Goal: Task Accomplishment & Management: Manage account settings

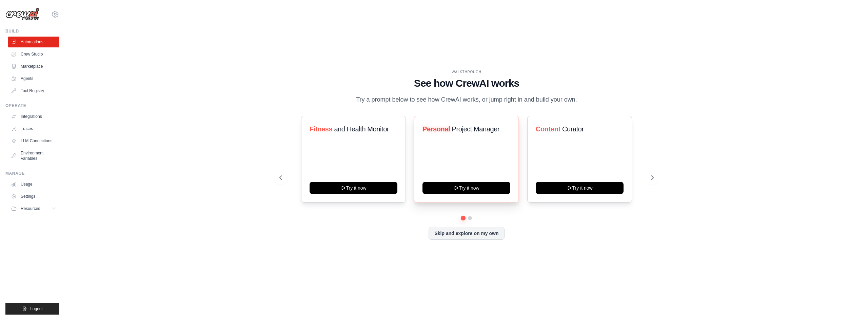
drag, startPoint x: 463, startPoint y: 239, endPoint x: 469, endPoint y: 207, distance: 32.7
click at [469, 208] on div "Fitness and Health Monitor Try it now Personal Project Manager Try it now Conte…" at bounding box center [466, 178] width 374 height 124
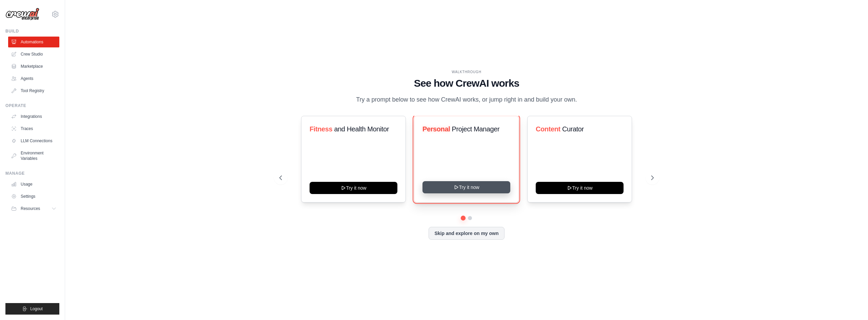
click at [471, 194] on button "Try it now" at bounding box center [466, 187] width 88 height 12
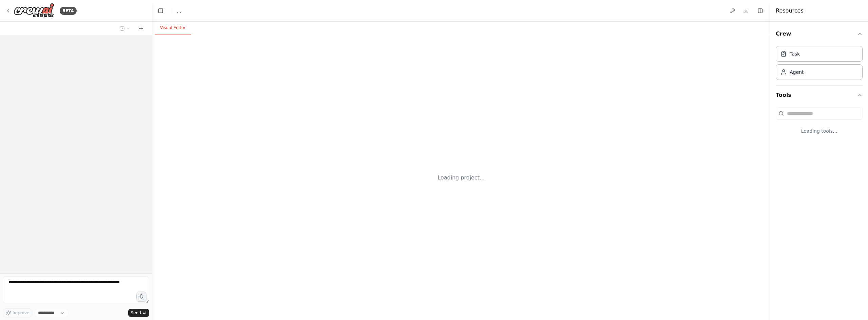
select select "****"
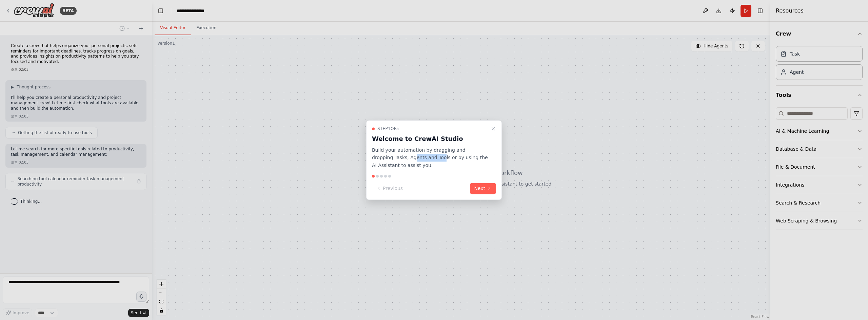
drag, startPoint x: 391, startPoint y: 159, endPoint x: 419, endPoint y: 159, distance: 28.1
click at [419, 159] on p "Build your automation by dragging and dropping Tasks, Agents and Tools or by us…" at bounding box center [430, 157] width 116 height 23
drag, startPoint x: 383, startPoint y: 167, endPoint x: 414, endPoint y: 167, distance: 30.9
click at [399, 167] on p "Build your automation by dragging and dropping Tasks, Agents and Tools or by us…" at bounding box center [430, 157] width 116 height 23
click at [487, 185] on button "Next" at bounding box center [483, 188] width 26 height 11
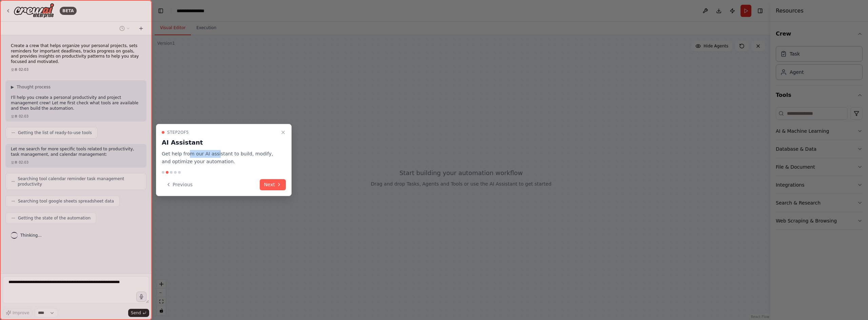
drag, startPoint x: 187, startPoint y: 156, endPoint x: 217, endPoint y: 155, distance: 29.2
click at [217, 155] on p "Get help from our AI assistant to build, modify, and optimize your automation." at bounding box center [220, 158] width 116 height 16
drag, startPoint x: 175, startPoint y: 164, endPoint x: 207, endPoint y: 166, distance: 32.3
click at [206, 166] on div "Step 2 of 5 AI Assistant Get help from our AI assistant to build, modify, and o…" at bounding box center [224, 160] width 136 height 72
click at [267, 182] on button "Next" at bounding box center [273, 184] width 26 height 11
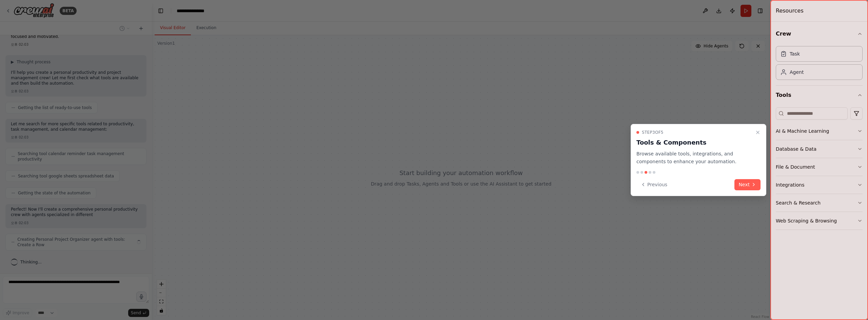
scroll to position [30, 0]
click at [748, 186] on button "Next" at bounding box center [747, 184] width 26 height 11
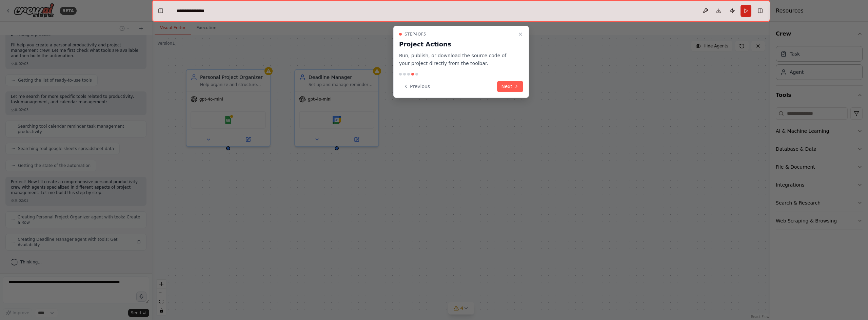
scroll to position [47, 0]
drag, startPoint x: 515, startPoint y: 84, endPoint x: 444, endPoint y: 62, distance: 74.3
click at [446, 62] on div "Step 4 of 5 Project Actions Run, publish, or download the source code of your p…" at bounding box center [461, 62] width 136 height 72
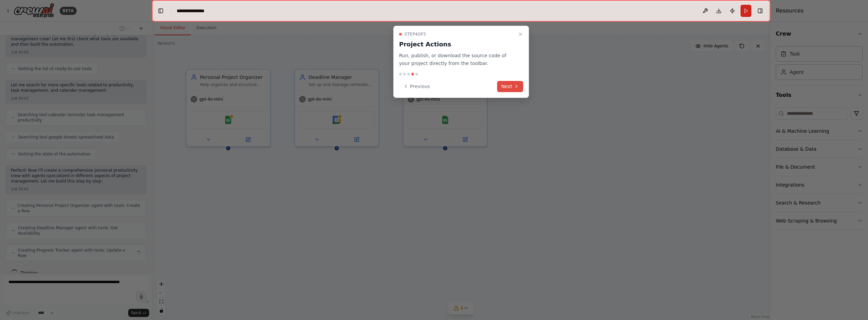
click at [509, 86] on button "Next" at bounding box center [510, 86] width 26 height 11
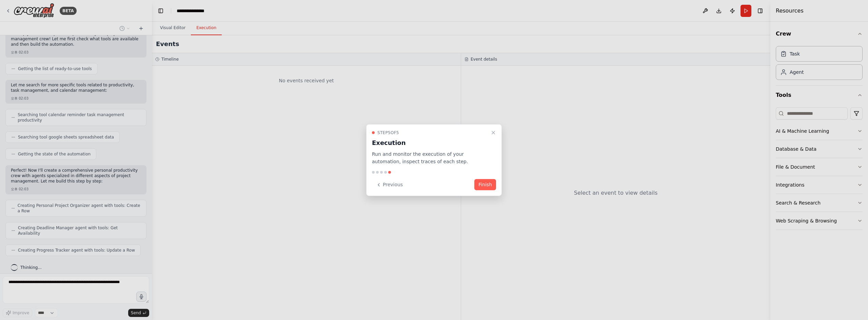
scroll to position [81, 0]
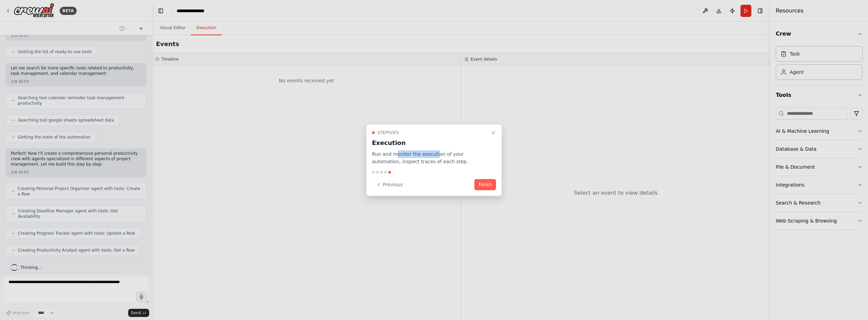
drag, startPoint x: 396, startPoint y: 155, endPoint x: 435, endPoint y: 156, distance: 39.0
click at [435, 156] on p "Run and monitor the execution of your automation, inspect traces of each step." at bounding box center [430, 158] width 116 height 16
drag, startPoint x: 451, startPoint y: 155, endPoint x: 478, endPoint y: 156, distance: 27.1
click at [478, 156] on p "Run and monitor the execution of your automation, inspect traces of each step." at bounding box center [430, 158] width 116 height 16
drag, startPoint x: 375, startPoint y: 164, endPoint x: 456, endPoint y: 168, distance: 81.1
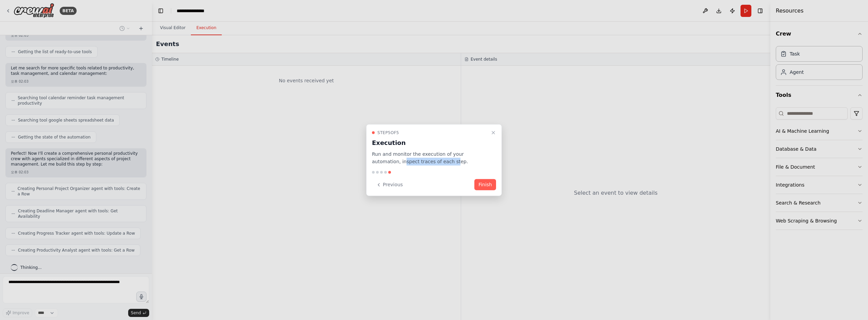
click at [427, 165] on p "Run and monitor the execution of your automation, inspect traces of each step." at bounding box center [430, 158] width 116 height 16
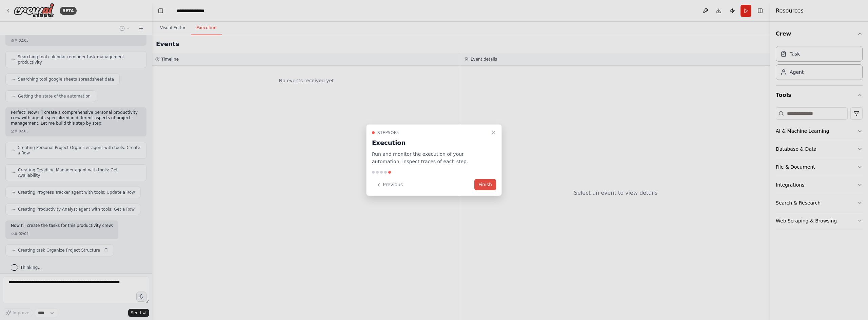
click at [483, 185] on button "Finish" at bounding box center [485, 184] width 22 height 11
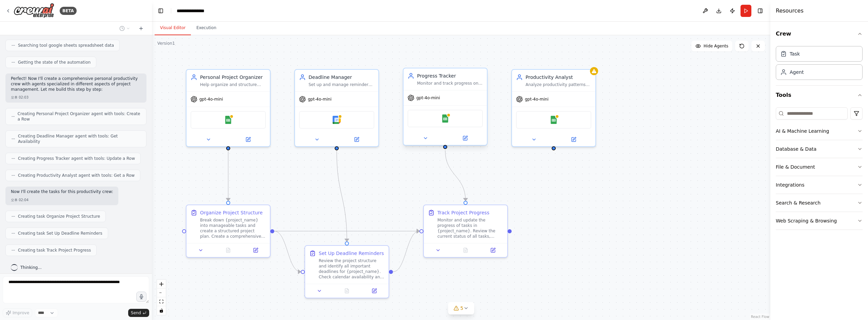
scroll to position [173, 0]
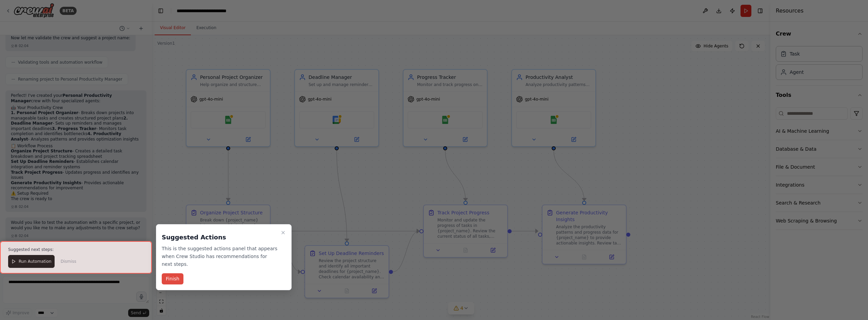
click at [174, 280] on button "Finish" at bounding box center [173, 279] width 22 height 11
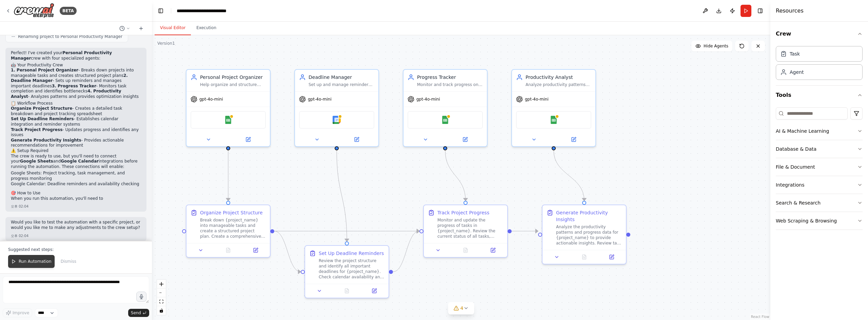
click at [36, 264] on span "Run Automation" at bounding box center [35, 261] width 33 height 5
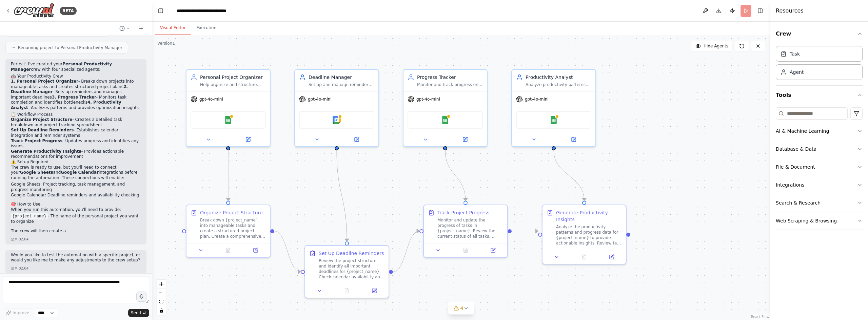
scroll to position [438, 0]
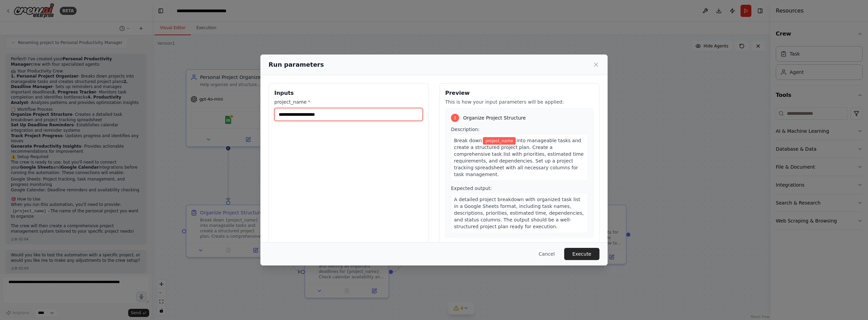
click at [294, 117] on input "project_name *" at bounding box center [348, 114] width 148 height 13
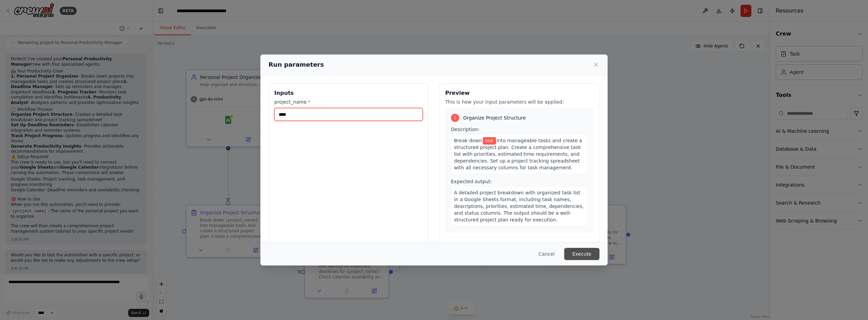
type input "****"
click at [592, 256] on button "Execute" at bounding box center [581, 254] width 35 height 12
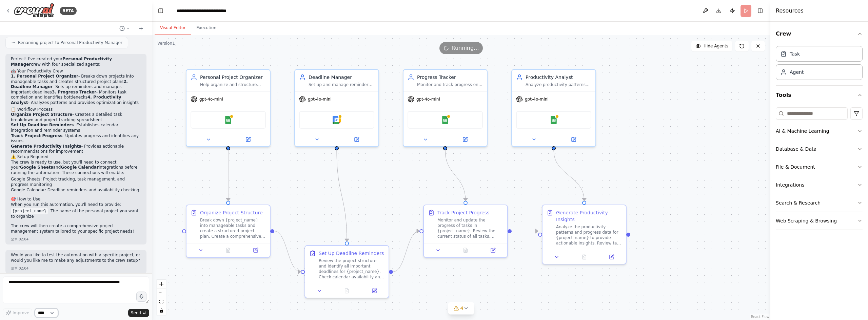
click at [49, 312] on select "****" at bounding box center [46, 313] width 23 height 9
click at [52, 313] on select "****" at bounding box center [46, 313] width 23 height 9
click at [707, 12] on button at bounding box center [705, 11] width 11 height 12
drag, startPoint x: 784, startPoint y: 13, endPoint x: 796, endPoint y: 13, distance: 11.9
click at [796, 13] on h4 "Resources" at bounding box center [790, 11] width 28 height 8
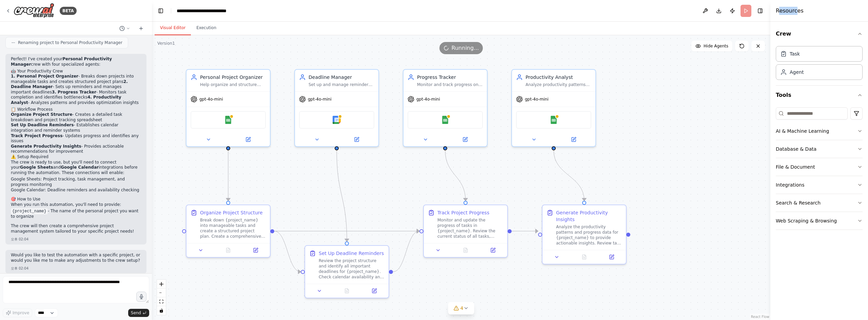
click at [785, 12] on h4 "Resources" at bounding box center [790, 11] width 28 height 8
click at [674, 17] on header "**********" at bounding box center [461, 11] width 618 height 22
click at [72, 282] on textarea at bounding box center [76, 290] width 146 height 27
click at [9, 11] on icon at bounding box center [7, 10] width 5 height 5
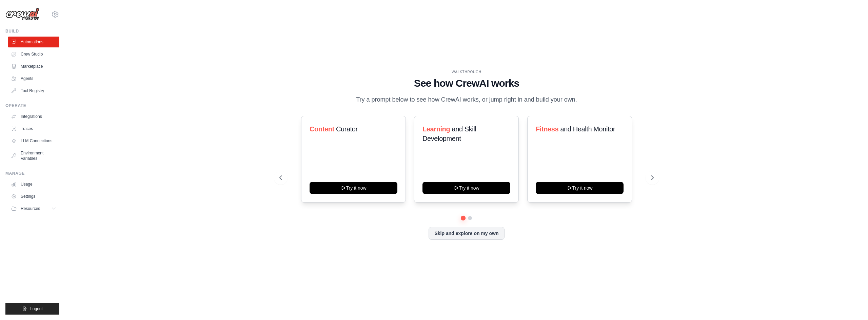
click at [465, 248] on div "WALKTHROUGH See how CrewAI works Try a prompt below to see how CrewAI works, or…" at bounding box center [466, 159] width 391 height 181
click at [468, 239] on button "Skip and explore on my own" at bounding box center [467, 232] width 76 height 13
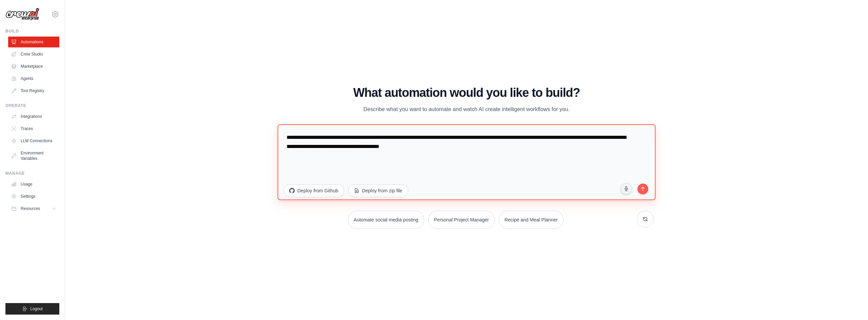
click at [321, 143] on textarea "**********" at bounding box center [466, 162] width 378 height 76
click at [53, 209] on icon at bounding box center [54, 208] width 5 height 5
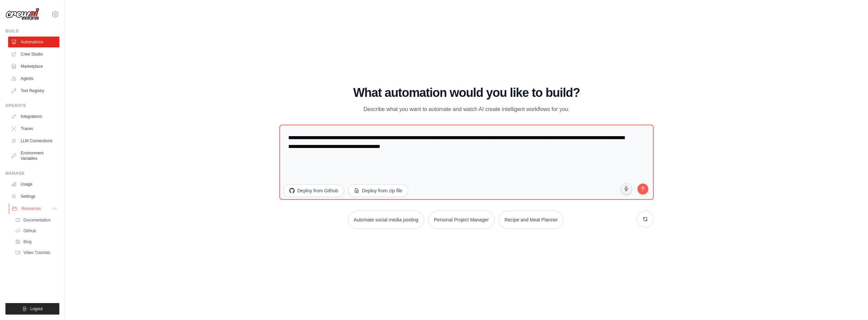
click at [53, 209] on icon at bounding box center [54, 208] width 5 height 5
click at [55, 16] on icon at bounding box center [55, 14] width 8 height 8
click at [59, 47] on link "Settings" at bounding box center [55, 46] width 60 height 12
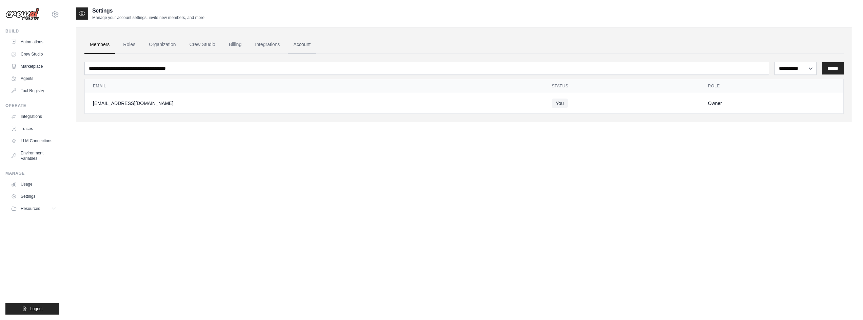
click at [316, 46] on link "Account" at bounding box center [302, 45] width 28 height 18
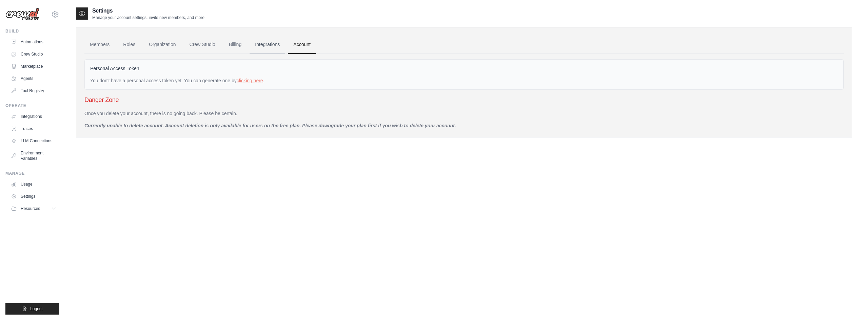
click at [276, 46] on link "Integrations" at bounding box center [268, 45] width 36 height 18
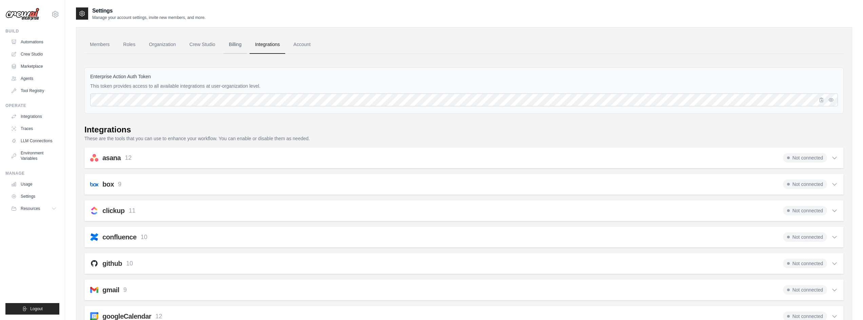
click at [232, 44] on link "Billing" at bounding box center [234, 45] width 23 height 18
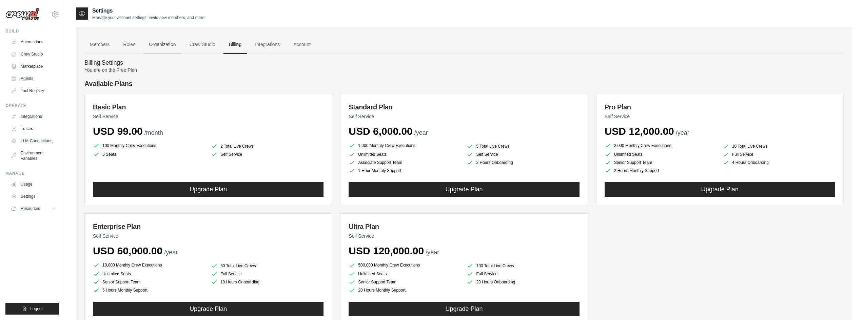
click at [162, 45] on link "Organization" at bounding box center [162, 45] width 38 height 18
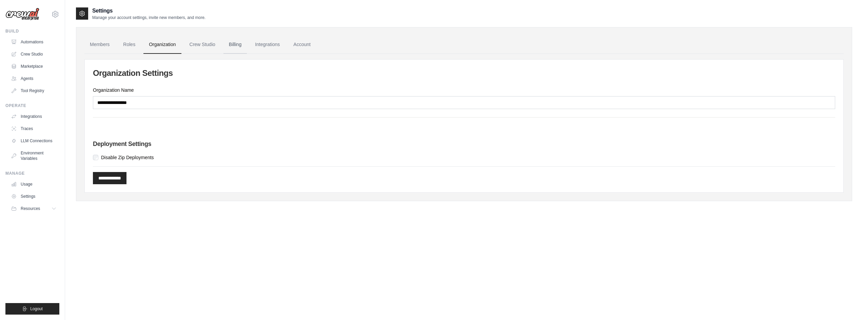
click at [233, 41] on link "Billing" at bounding box center [234, 45] width 23 height 18
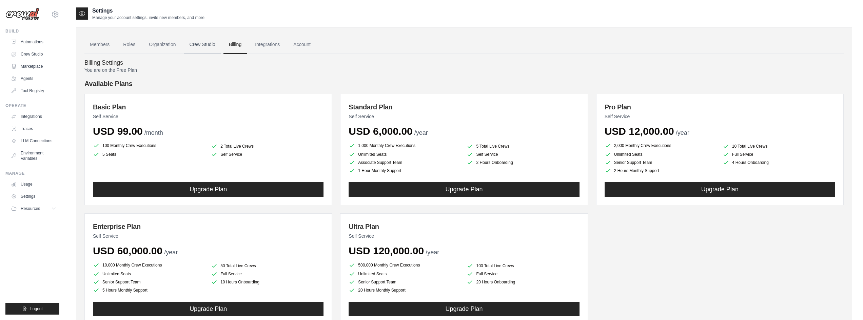
click at [201, 43] on link "Crew Studio" at bounding box center [202, 45] width 37 height 18
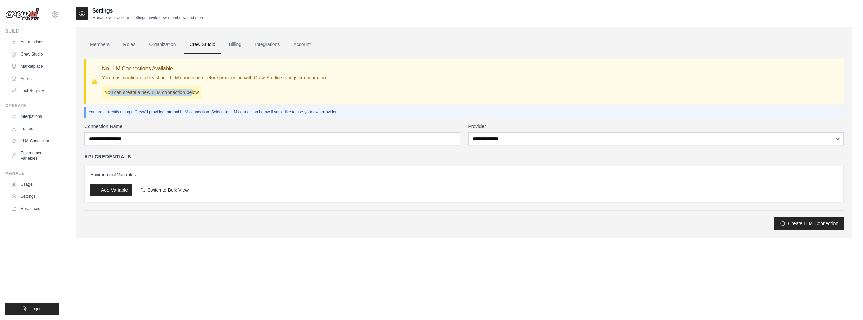
drag, startPoint x: 111, startPoint y: 95, endPoint x: 197, endPoint y: 96, distance: 85.4
click at [197, 96] on p "You can create a new LLM connection below" at bounding box center [151, 92] width 99 height 12
click at [148, 91] on p "You can create a new LLM connection below" at bounding box center [151, 92] width 99 height 12
click at [29, 186] on link "Usage" at bounding box center [34, 184] width 51 height 11
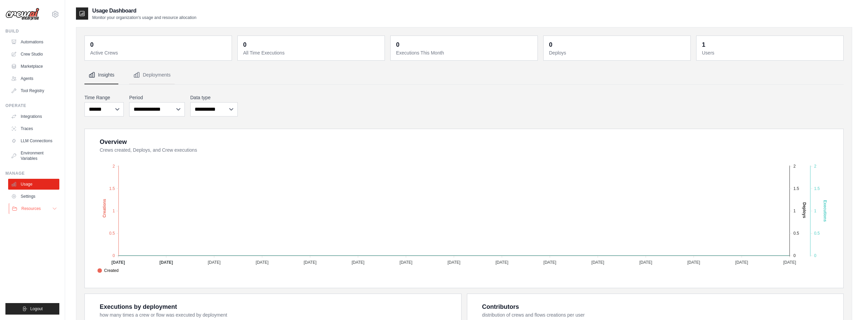
click at [43, 208] on button "Resources" at bounding box center [34, 208] width 51 height 11
click at [331, 100] on div "**********" at bounding box center [463, 105] width 759 height 25
